Goal: Browse casually

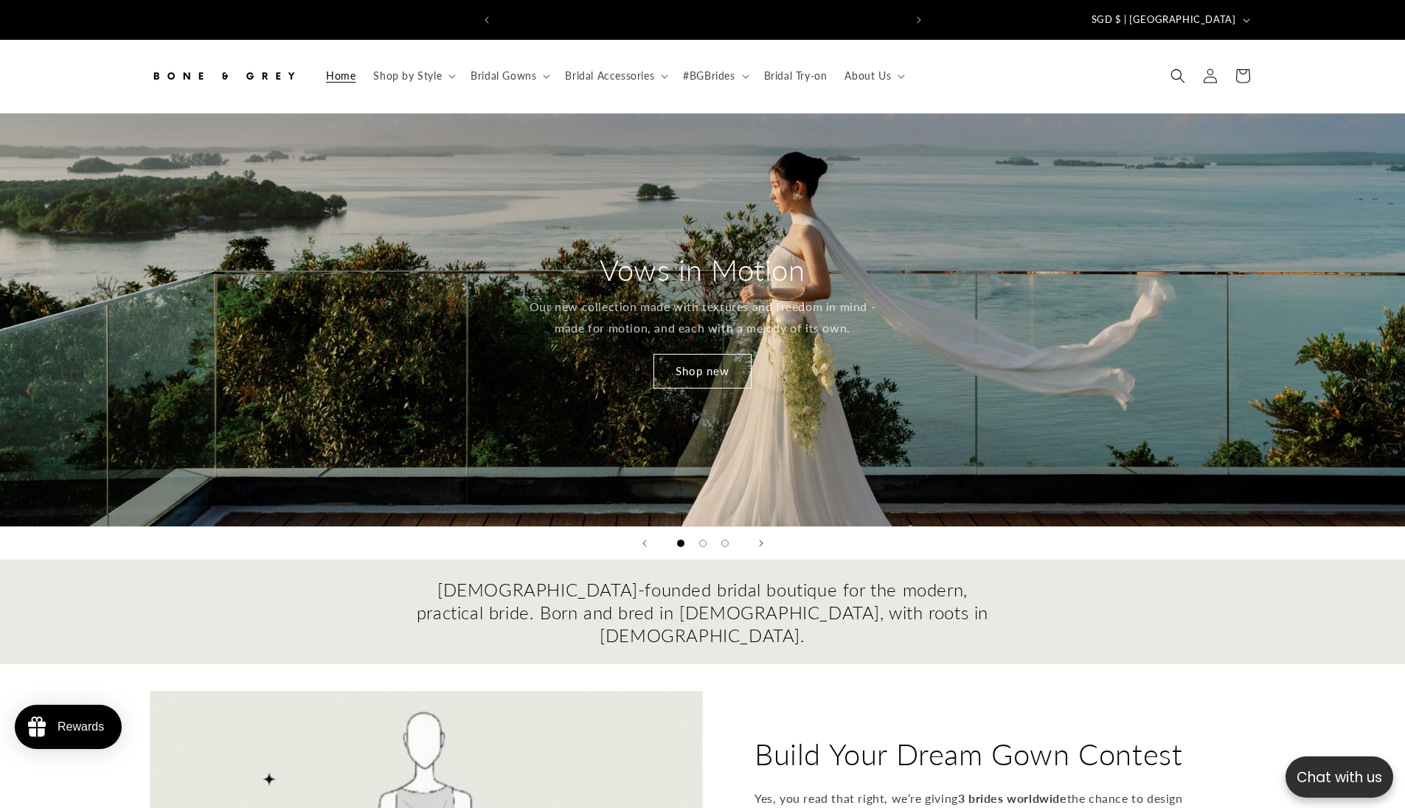
scroll to position [0, 416]
